Goal: Navigation & Orientation: Find specific page/section

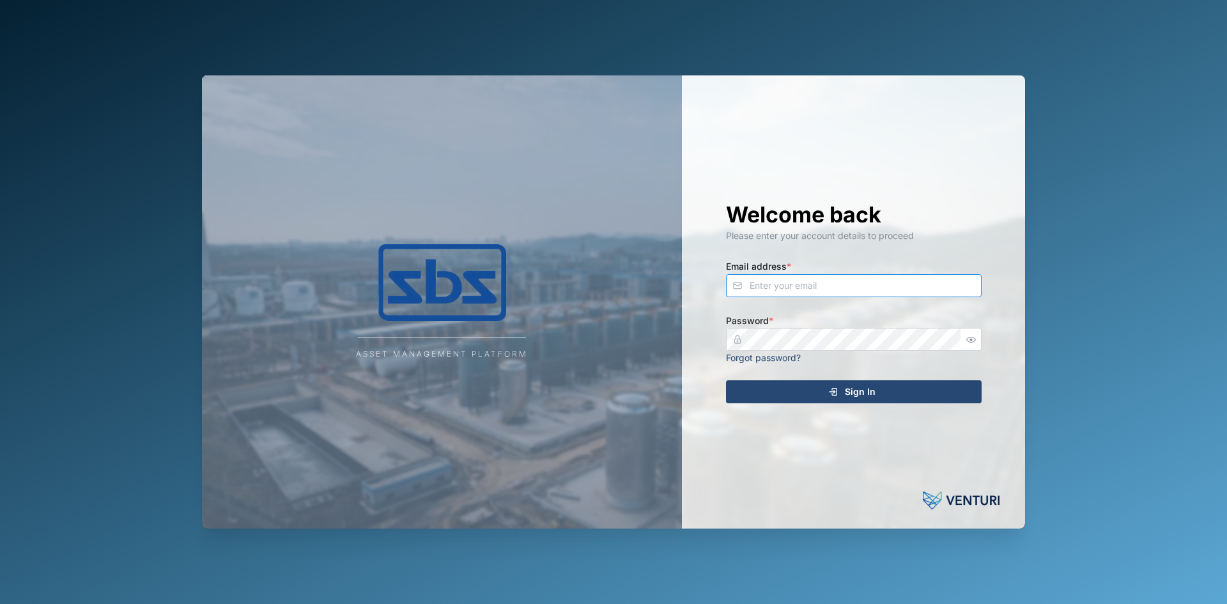
type input "[PERSON_NAME][EMAIL_ADDRESS][DOMAIN_NAME]"
click at [814, 391] on div "Sign In" at bounding box center [851, 392] width 235 height 22
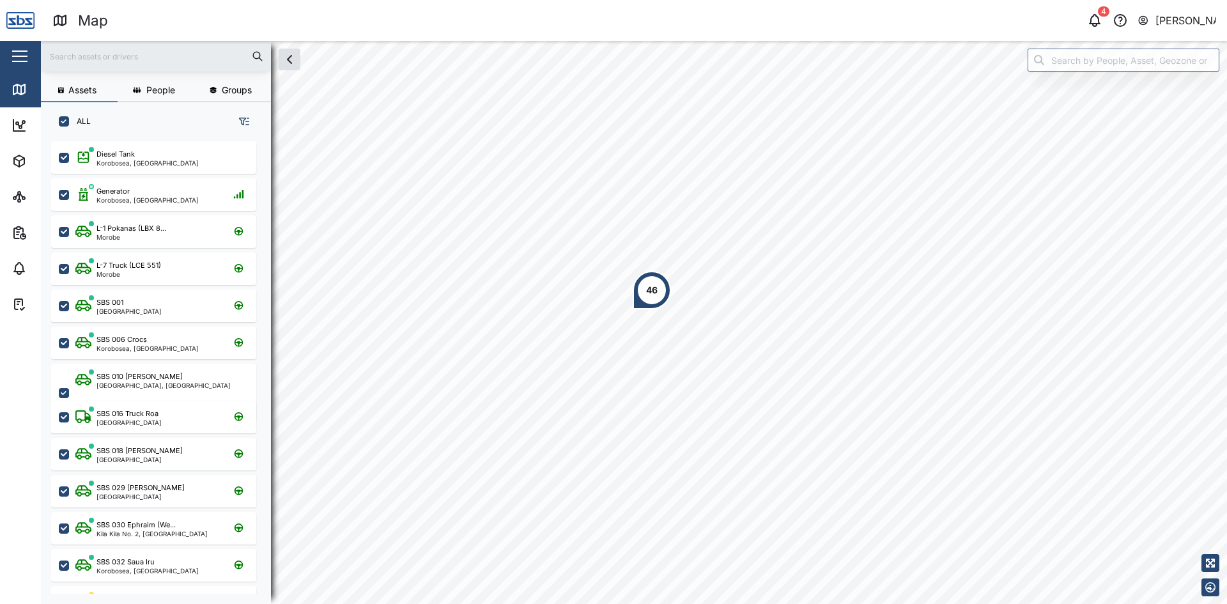
scroll to position [447, 200]
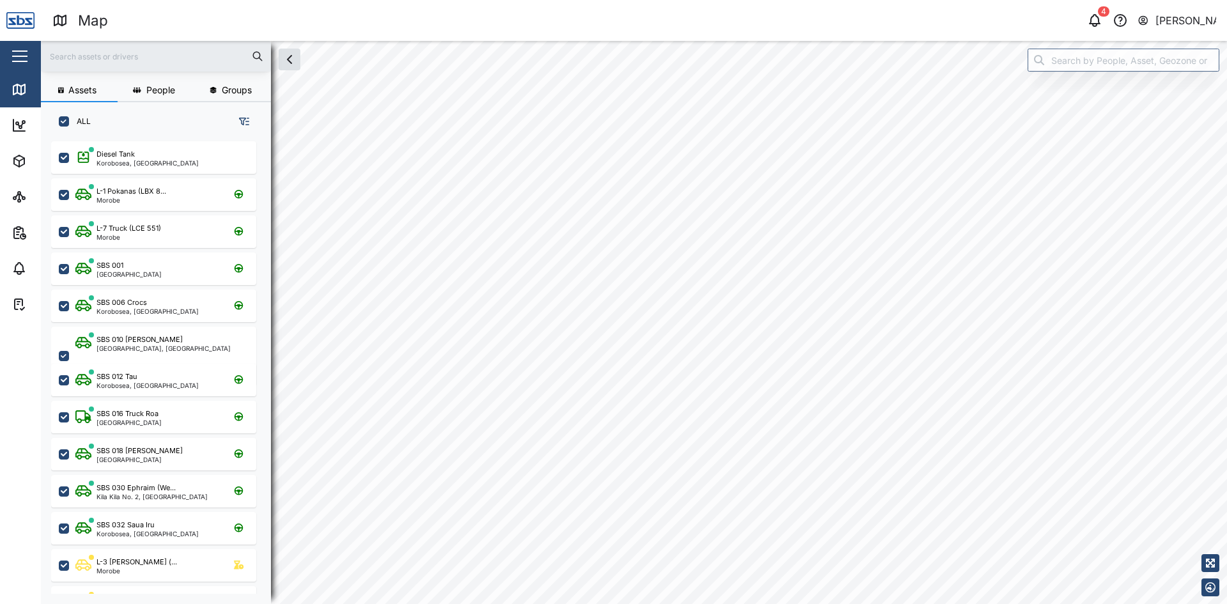
click at [474, 603] on html "Map 4 [PERSON_NAME] Close Map Dashboard Assets ATS Camera Generator Tanks UPS V…" at bounding box center [613, 302] width 1227 height 604
